Goal: Share content

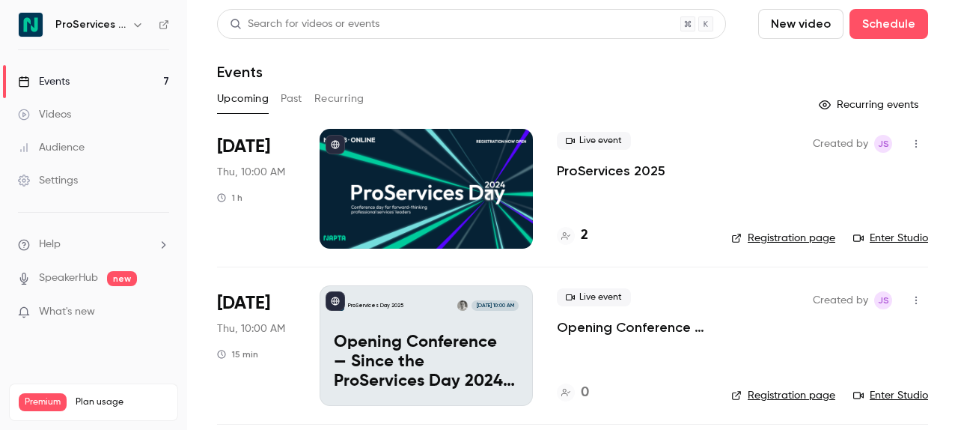
click at [581, 185] on div "Live event ProServices 2025 2" at bounding box center [632, 189] width 150 height 120
click at [585, 174] on p "ProServices 2025" at bounding box center [611, 171] width 109 height 18
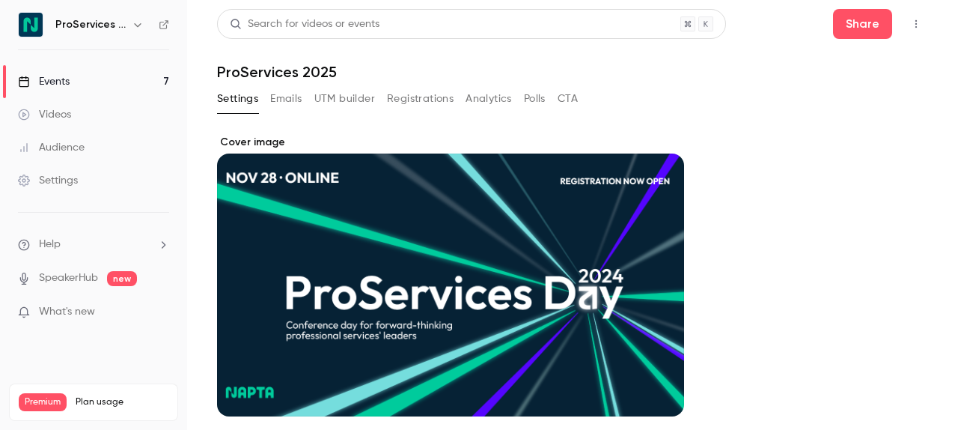
click at [821, 25] on div "Search for videos or events Share" at bounding box center [572, 24] width 711 height 30
click at [851, 25] on button "Share" at bounding box center [862, 24] width 59 height 30
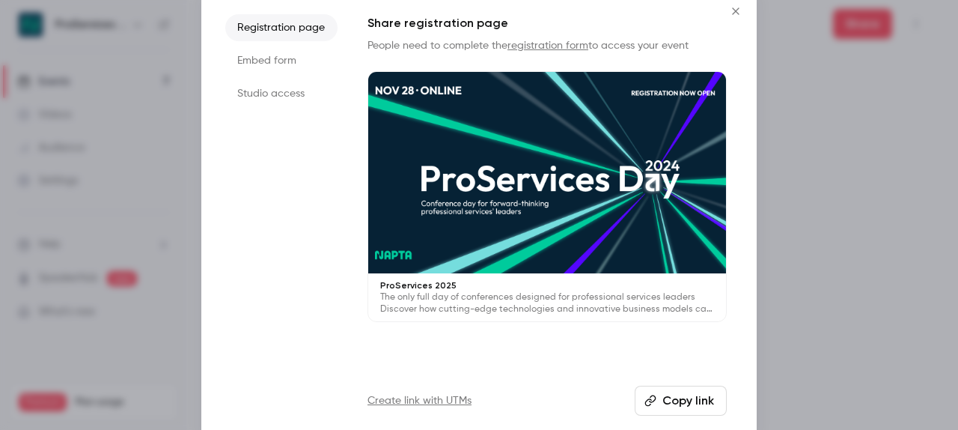
click at [663, 392] on button "Copy link" at bounding box center [681, 401] width 92 height 30
click at [838, 235] on div at bounding box center [479, 215] width 958 height 430
